Goal: Task Accomplishment & Management: Use online tool/utility

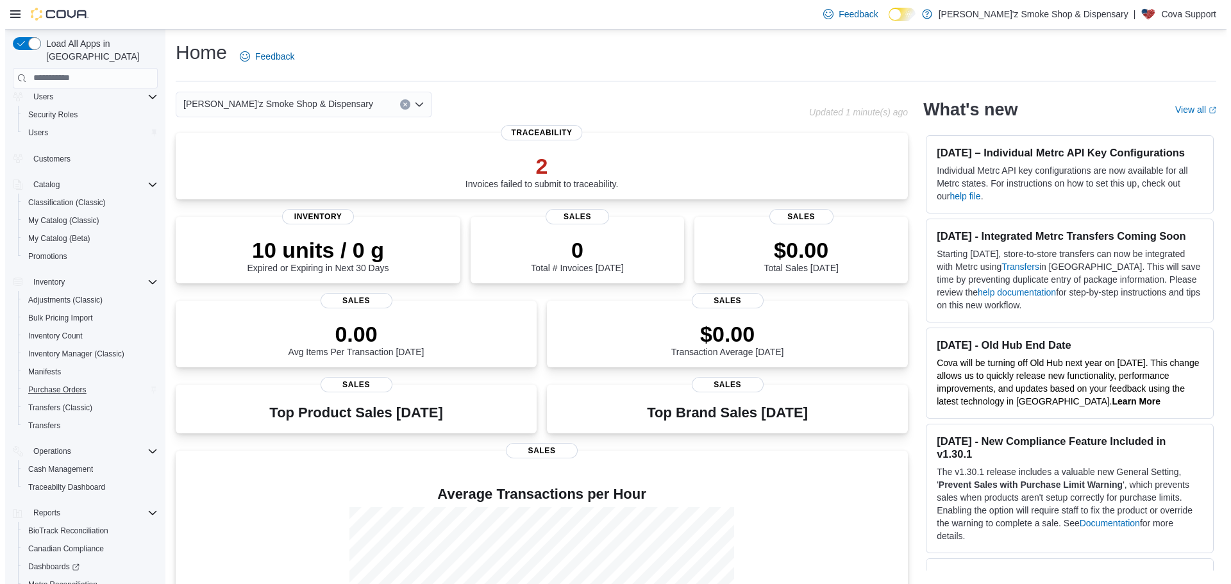
scroll to position [128, 0]
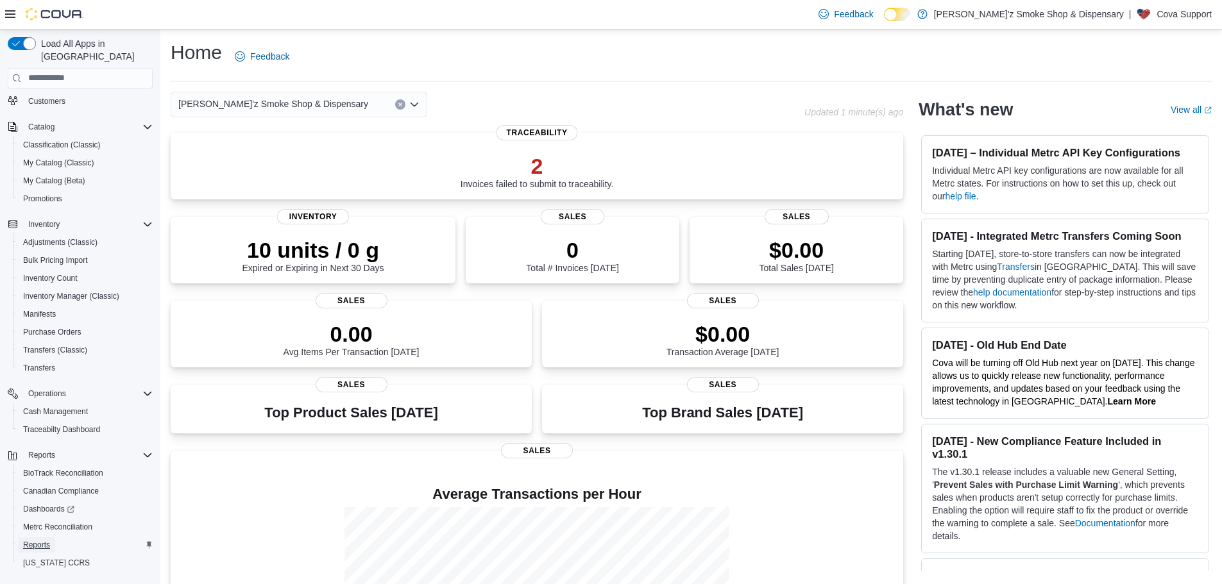
click at [38, 540] on span "Reports" at bounding box center [36, 545] width 27 height 10
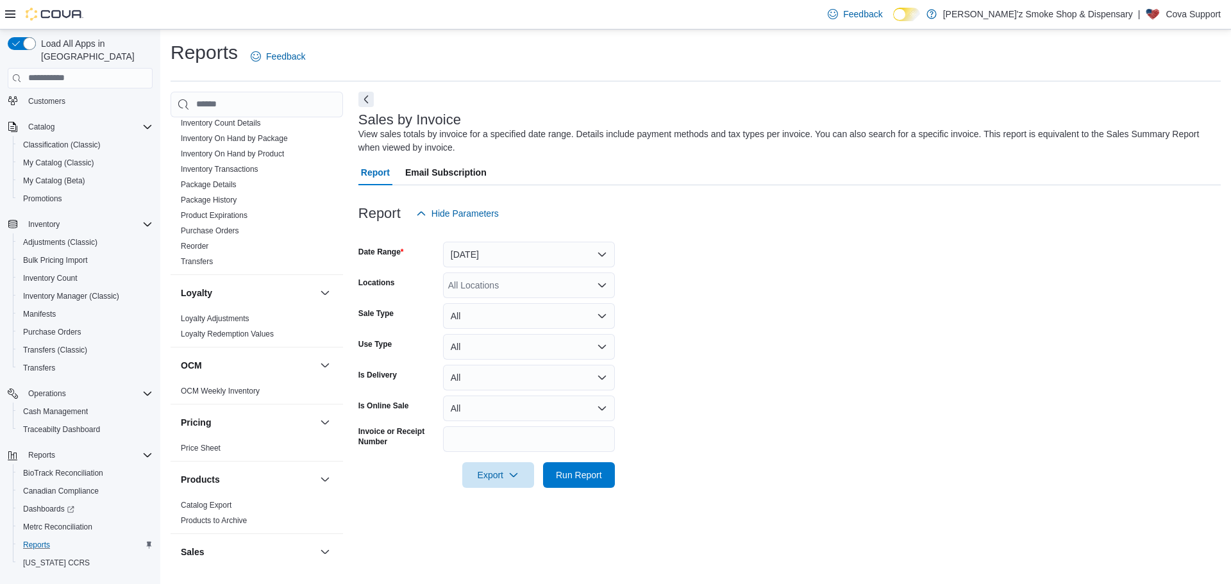
scroll to position [707, 0]
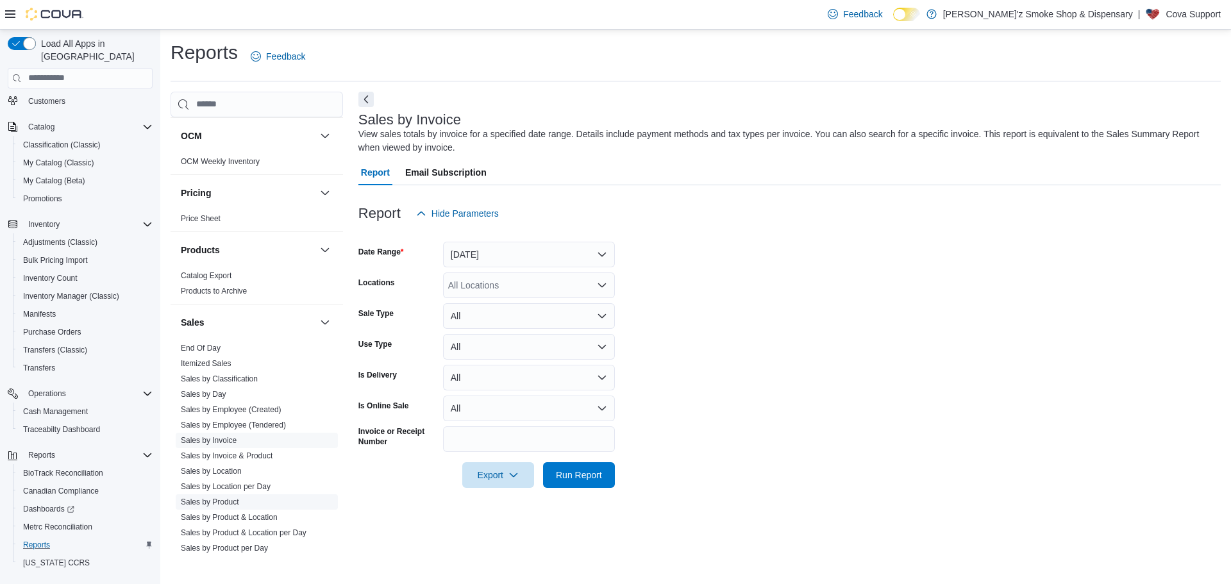
click at [221, 500] on link "Sales by Product" at bounding box center [210, 502] width 58 height 9
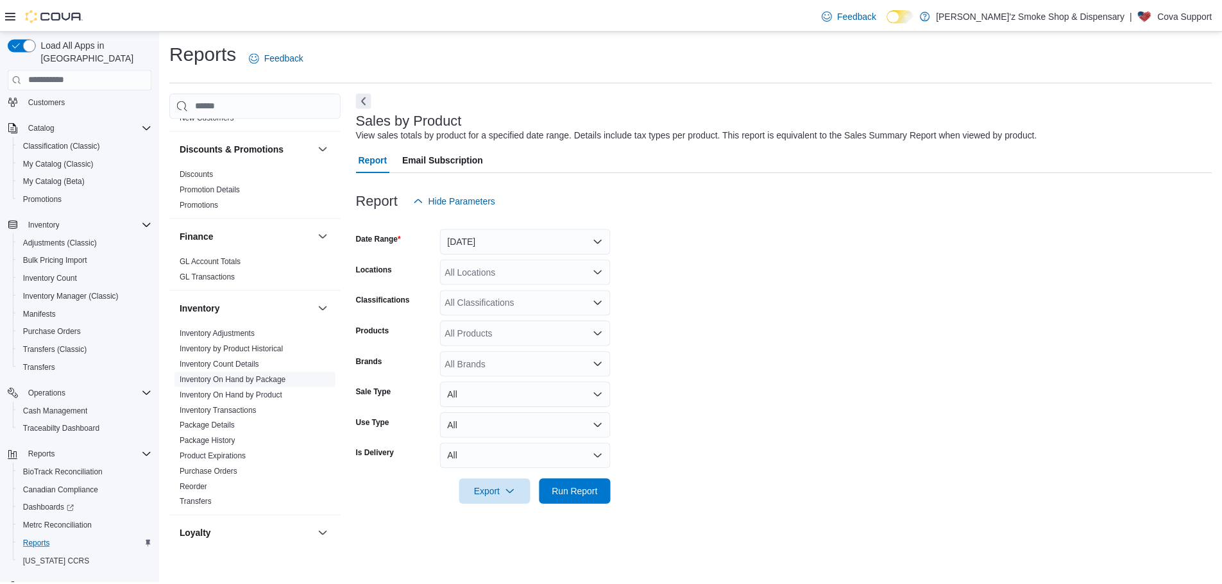
scroll to position [258, 0]
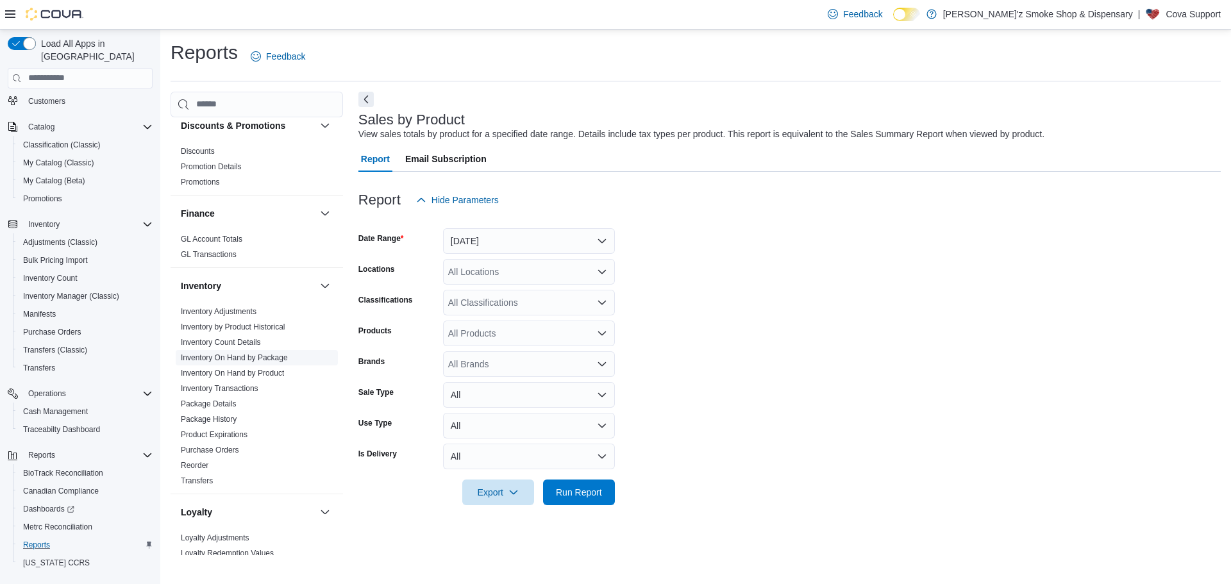
click at [265, 359] on link "Inventory On Hand by Package" at bounding box center [234, 357] width 107 height 9
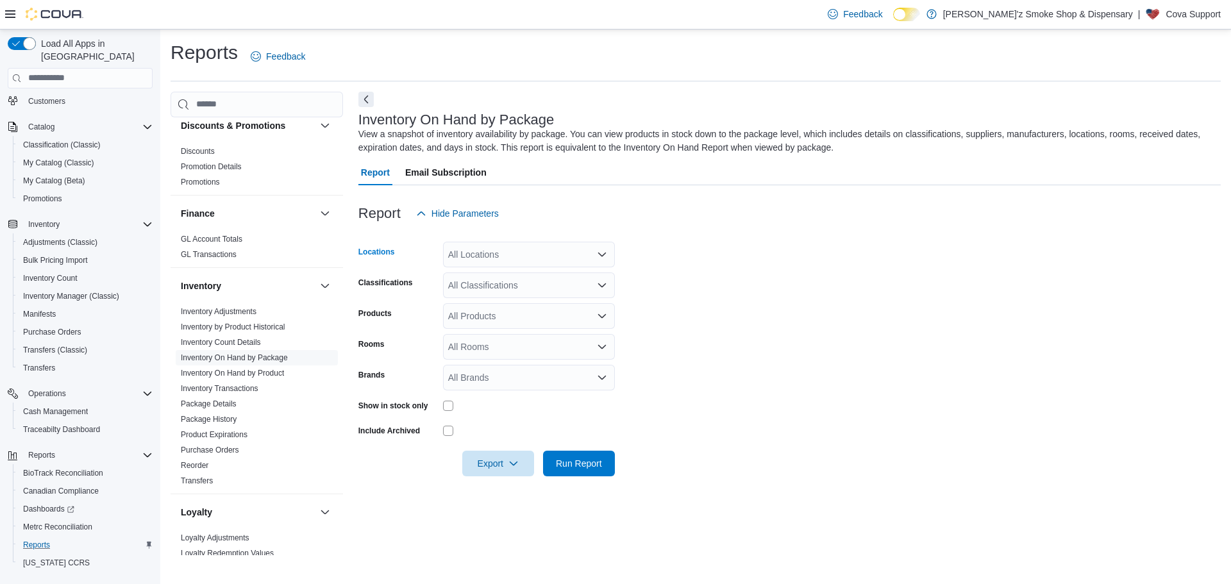
click at [521, 260] on div "All Locations" at bounding box center [529, 255] width 172 height 26
click at [518, 291] on span "Smoke Shop" at bounding box center [496, 295] width 51 height 13
click at [836, 283] on form "Locations Smoke Shop Classifications All Classifications Products All Products …" at bounding box center [789, 351] width 863 height 250
click at [493, 294] on div "All Classifications" at bounding box center [529, 286] width 172 height 26
click at [736, 291] on form "Locations Smoke Shop Classifications All Classifications Products All Products …" at bounding box center [789, 351] width 863 height 250
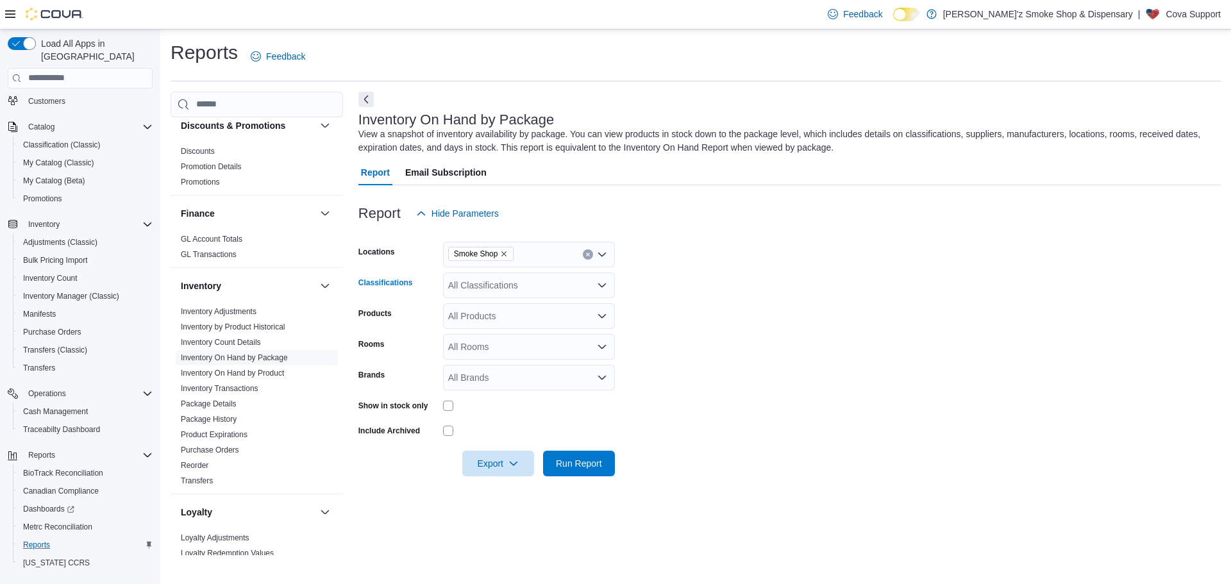
click at [503, 284] on div "All Classifications" at bounding box center [529, 286] width 172 height 26
click at [508, 383] on div "Pre-Roll" at bounding box center [529, 381] width 156 height 13
click at [763, 348] on form "Locations Smoke Shop Classifications Pre-Roll Products All Products Rooms All R…" at bounding box center [789, 351] width 863 height 250
click at [613, 453] on button "Run Report" at bounding box center [579, 463] width 72 height 26
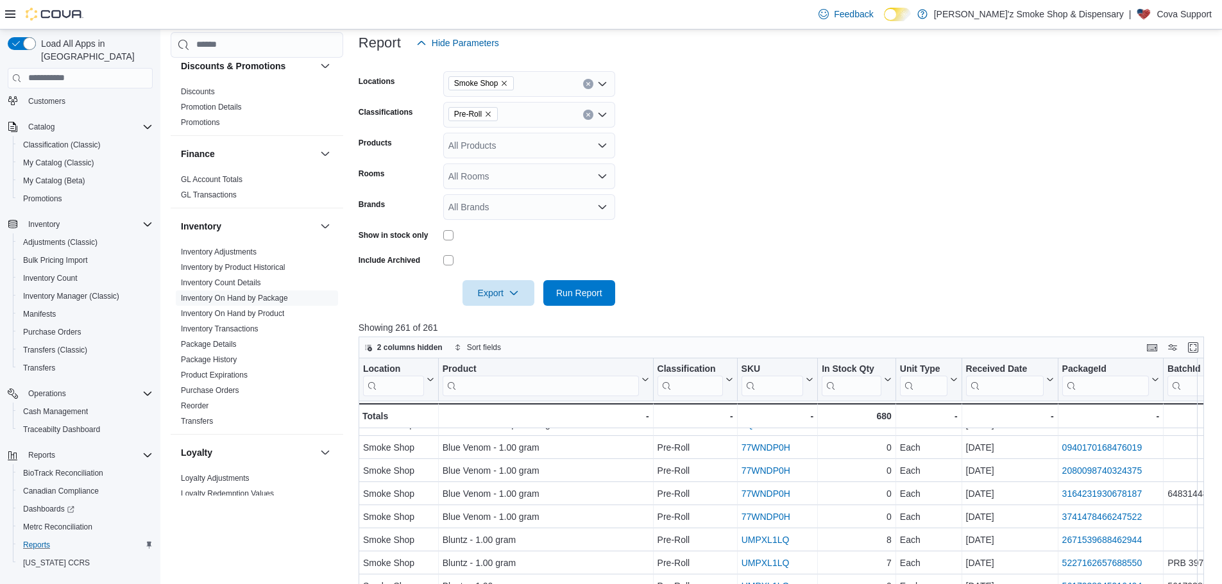
scroll to position [144, 0]
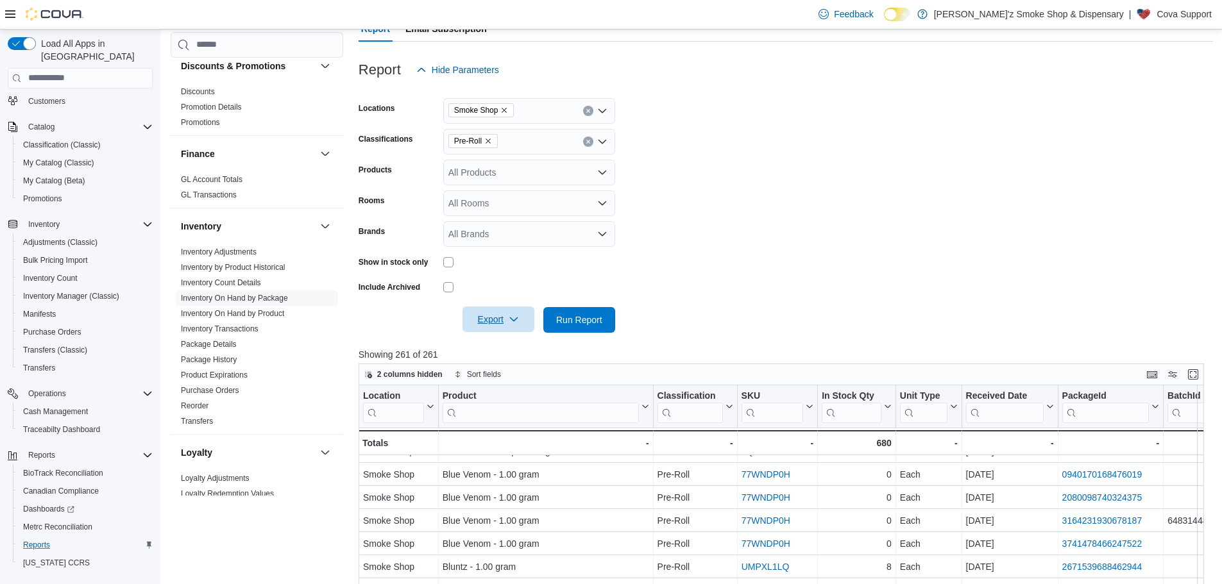
click at [489, 319] on span "Export" at bounding box center [498, 320] width 56 height 26
click at [874, 230] on form "Locations Smoke Shop Classifications Pre-Roll Products All Products Rooms All R…" at bounding box center [785, 208] width 854 height 250
click at [1200, 10] on p "Cova Support" at bounding box center [1183, 13] width 55 height 15
click at [1109, 121] on button "Sign Out" at bounding box center [1147, 125] width 118 height 21
